Goal: Task Accomplishment & Management: Manage account settings

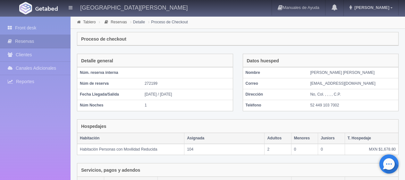
scroll to position [128, 0]
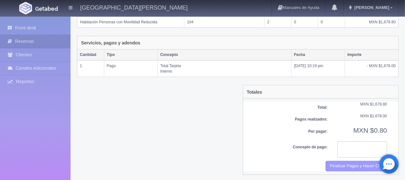
click at [337, 166] on button "Finalizar Pagos y Hacer Checkout" at bounding box center [356, 166] width 62 height 11
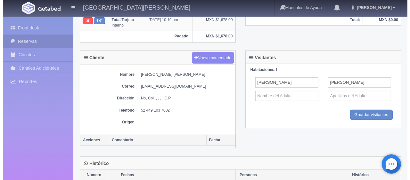
scroll to position [192, 0]
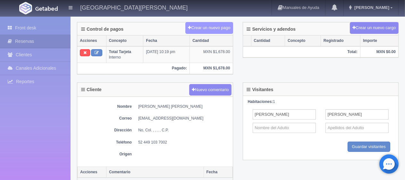
click at [212, 27] on button "Crear un nuevo pago" at bounding box center [208, 28] width 47 height 12
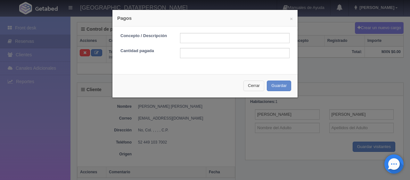
click at [249, 86] on button "Cerrar" at bounding box center [254, 86] width 21 height 11
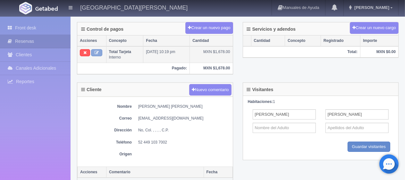
click at [98, 53] on icon at bounding box center [97, 53] width 4 height 4
type input "Total Tarjeta"
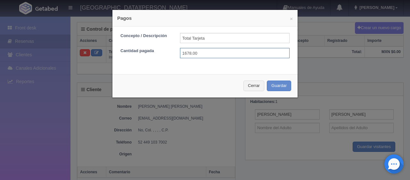
click at [205, 55] on input "1678.00" at bounding box center [235, 53] width 110 height 10
type input "1678.80"
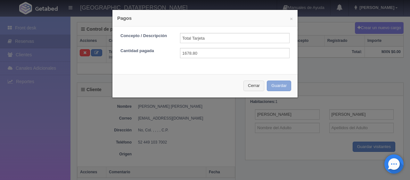
click at [278, 86] on button "Guardar" at bounding box center [279, 86] width 24 height 11
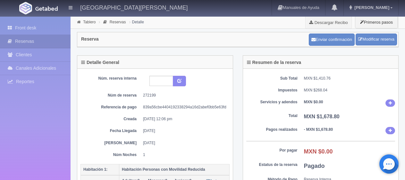
scroll to position [192, 0]
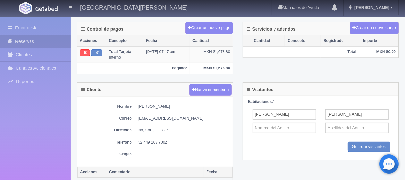
click at [238, 80] on div "Control de pagos Crear un nuevo pago Acciones Concepto Fecha Cantidad Total Tar…" at bounding box center [237, 52] width 331 height 61
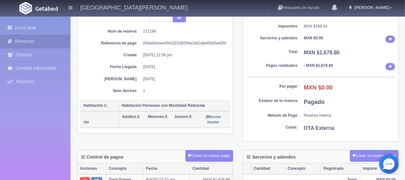
scroll to position [0, 0]
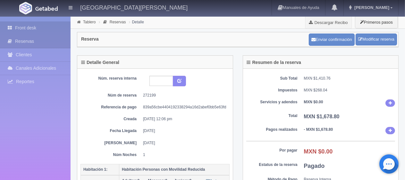
click at [60, 24] on link "Front desk" at bounding box center [35, 27] width 71 height 13
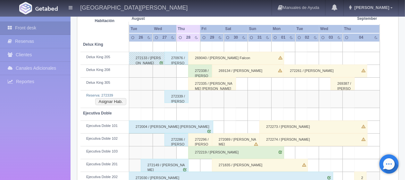
click at [182, 97] on div "272339 / [PERSON_NAME] Montserrat [PERSON_NAME]" at bounding box center [176, 96] width 24 height 13
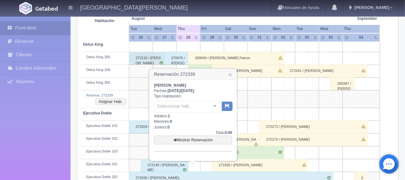
scroll to position [128, 0]
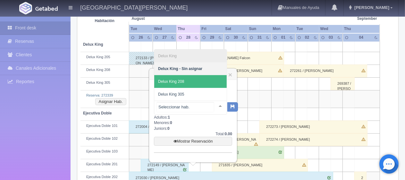
click at [186, 77] on span "Delux King 208" at bounding box center [190, 81] width 72 height 13
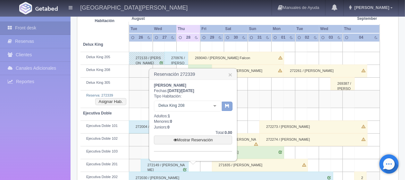
click at [231, 107] on button "button" at bounding box center [227, 107] width 11 height 10
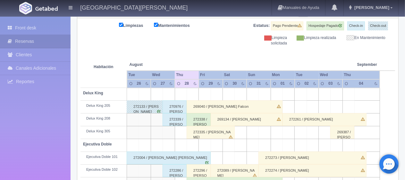
scroll to position [112, 0]
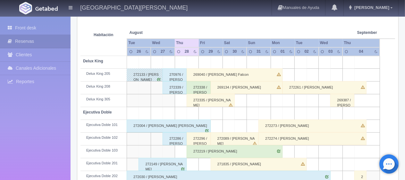
click at [178, 87] on div "272339 / [PERSON_NAME] Montserrat [PERSON_NAME]" at bounding box center [175, 87] width 24 height 13
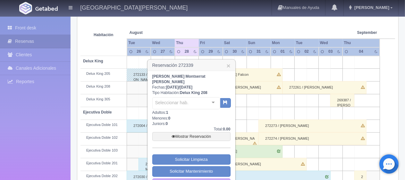
scroll to position [176, 0]
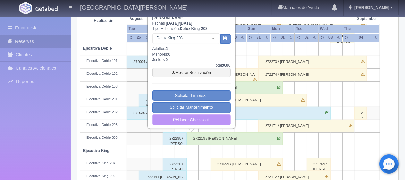
click at [191, 115] on link "Hacer Check-out" at bounding box center [191, 120] width 78 height 11
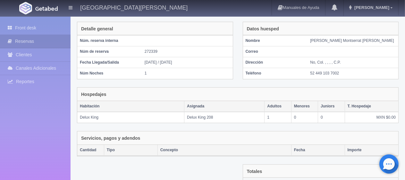
scroll to position [92, 0]
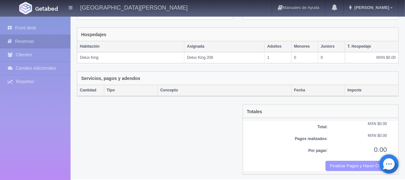
click at [344, 161] on button "Finalizar Pagos y Hacer Checkout" at bounding box center [356, 166] width 62 height 11
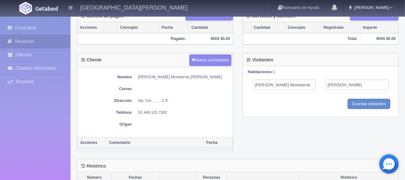
scroll to position [109, 0]
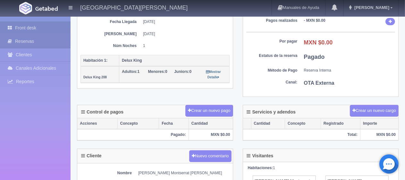
click at [27, 30] on link "Front desk" at bounding box center [35, 27] width 71 height 13
